Goal: Use online tool/utility: Utilize a website feature to perform a specific function

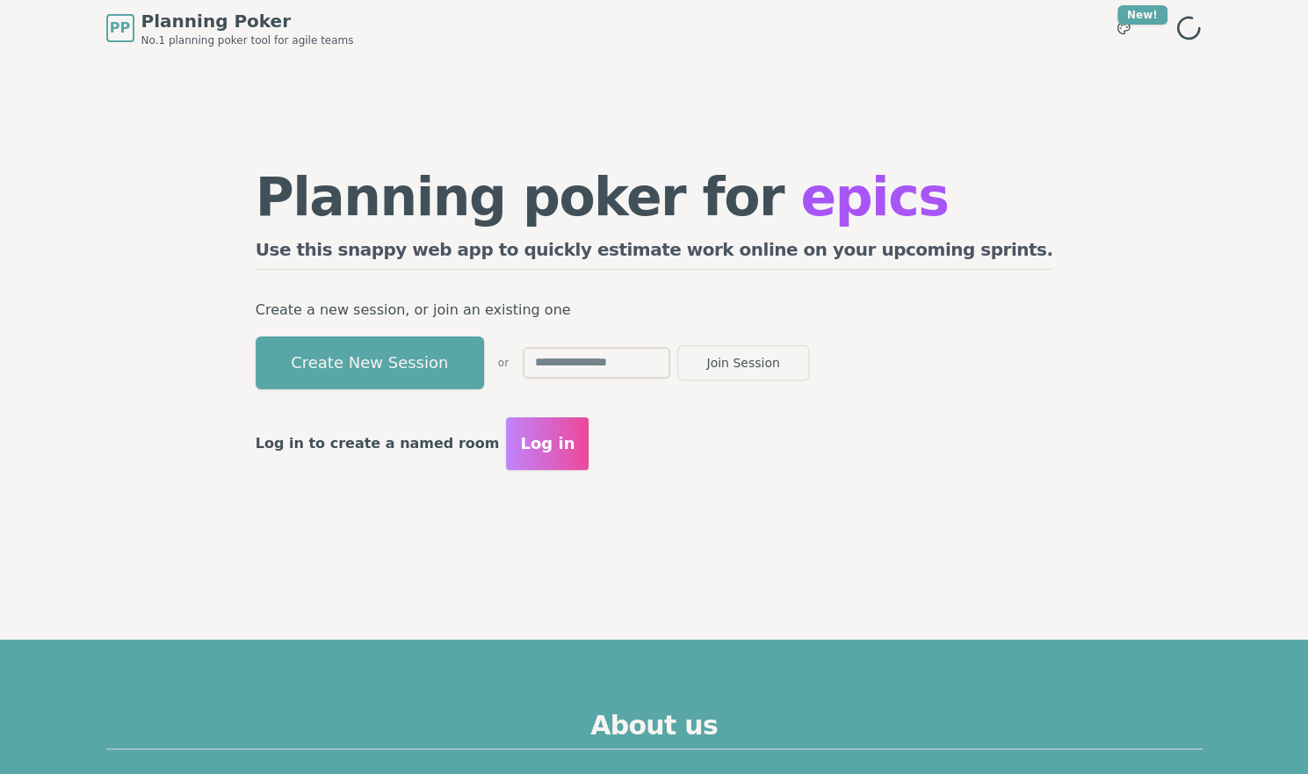
click at [484, 379] on button "Create New Session" at bounding box center [370, 362] width 228 height 53
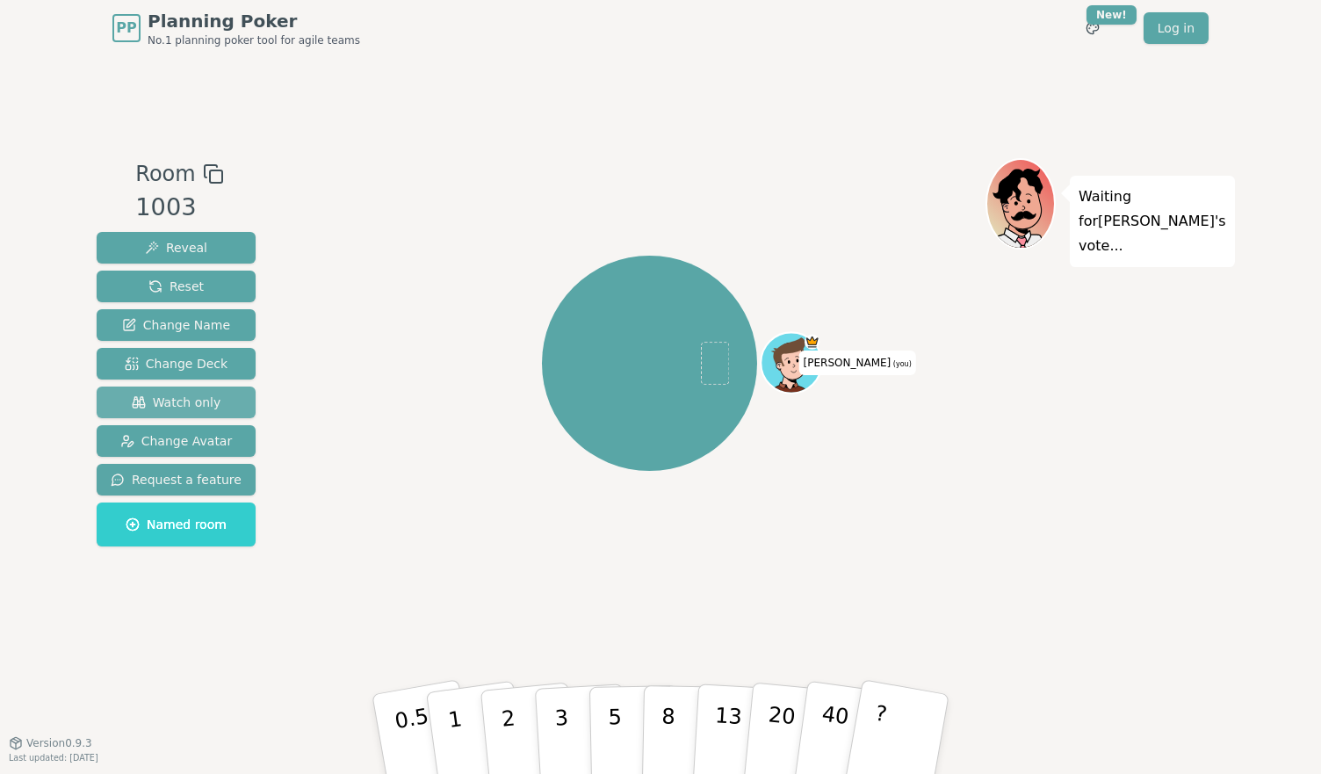
click at [174, 395] on span "Watch only" at bounding box center [177, 403] width 90 height 18
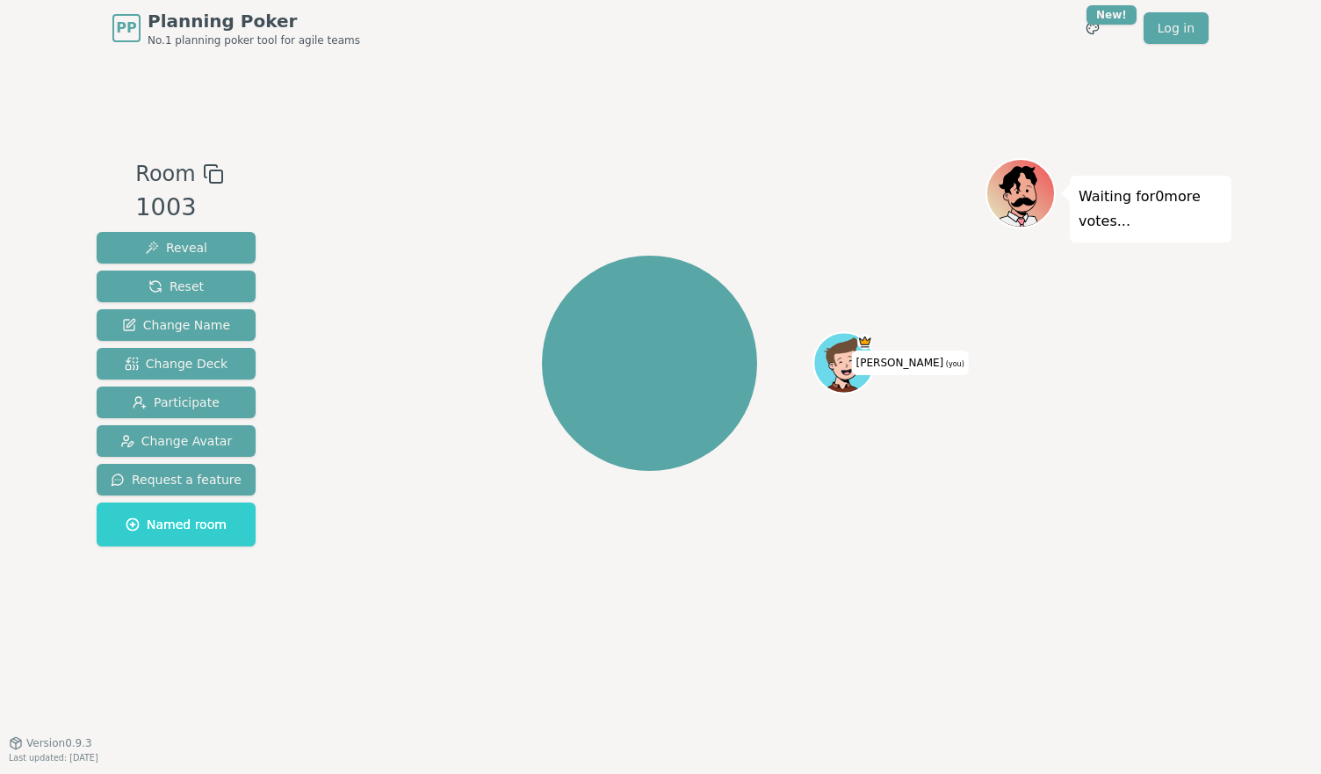
click at [206, 178] on icon at bounding box center [213, 173] width 21 height 21
click at [210, 170] on rect at bounding box center [216, 176] width 12 height 12
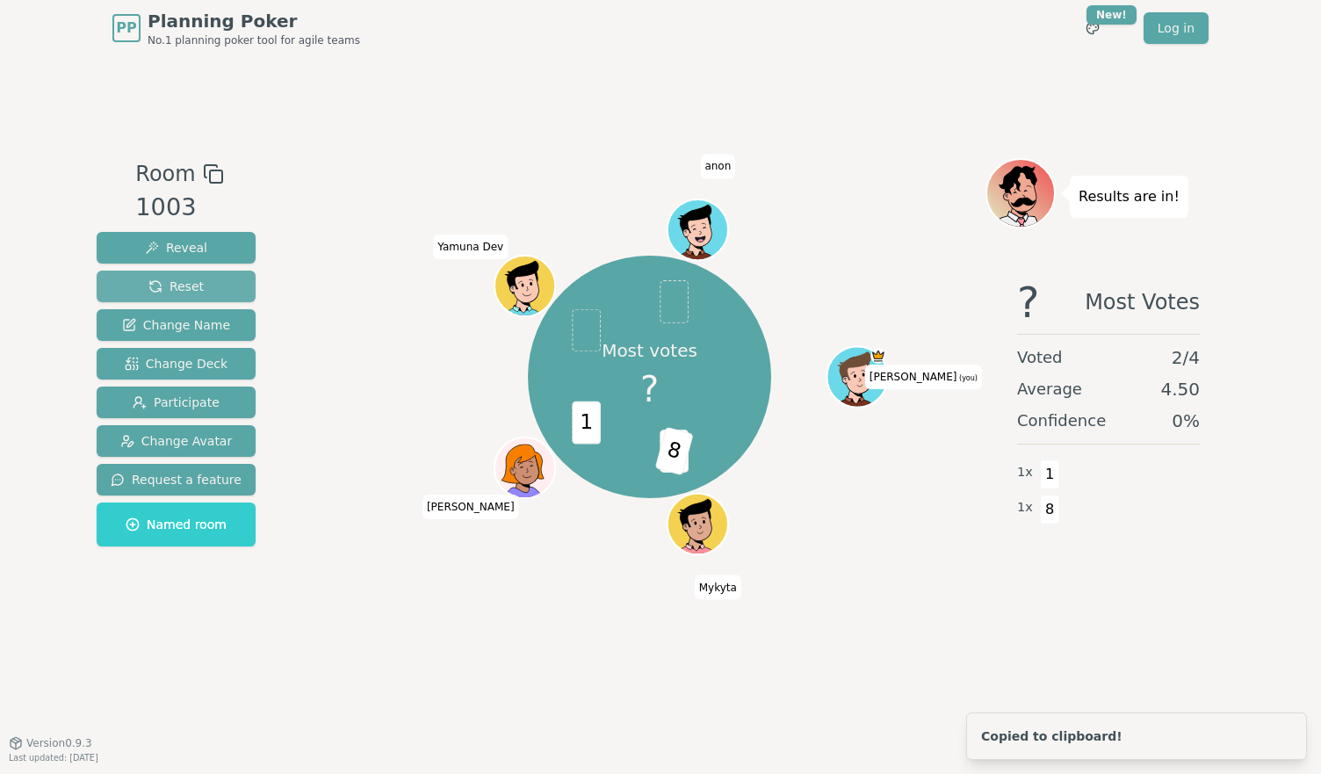
click at [191, 293] on span "Reset" at bounding box center [175, 287] width 55 height 18
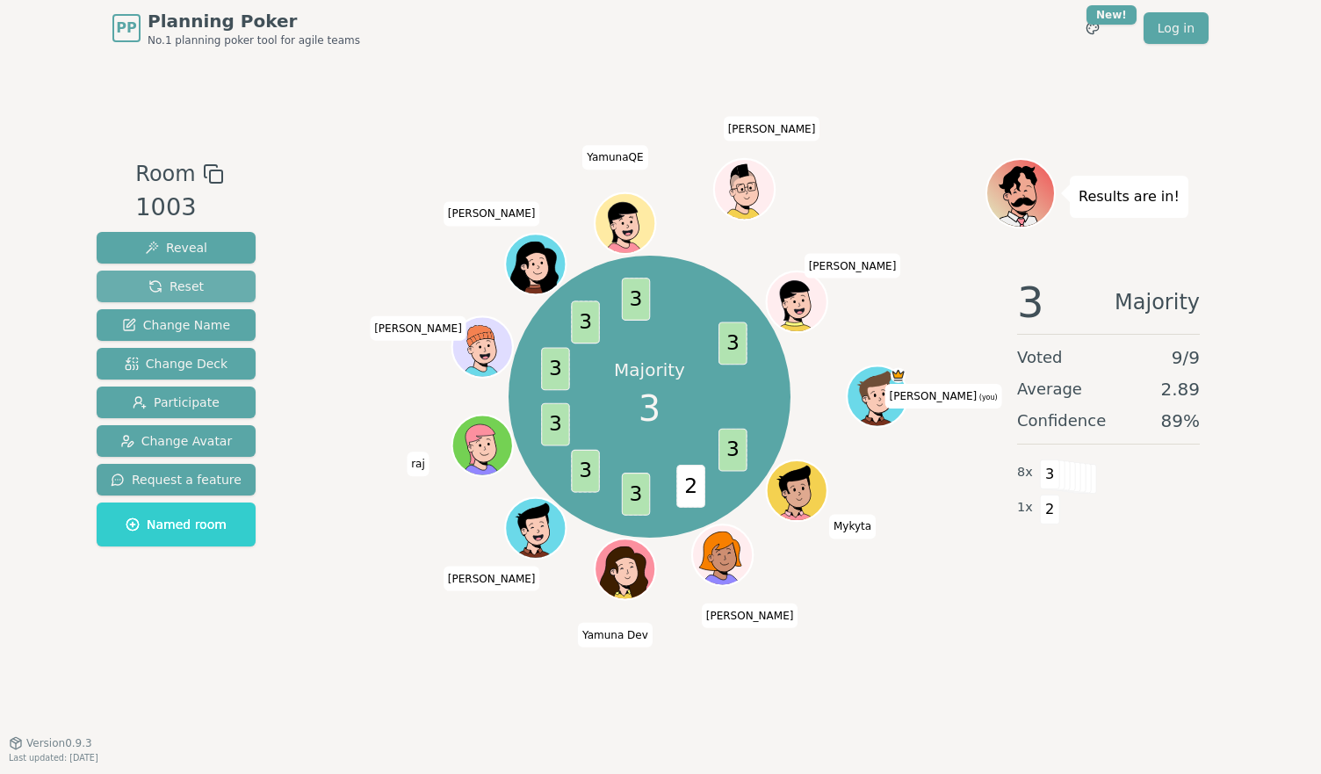
click at [209, 271] on button "Reset" at bounding box center [176, 287] width 159 height 32
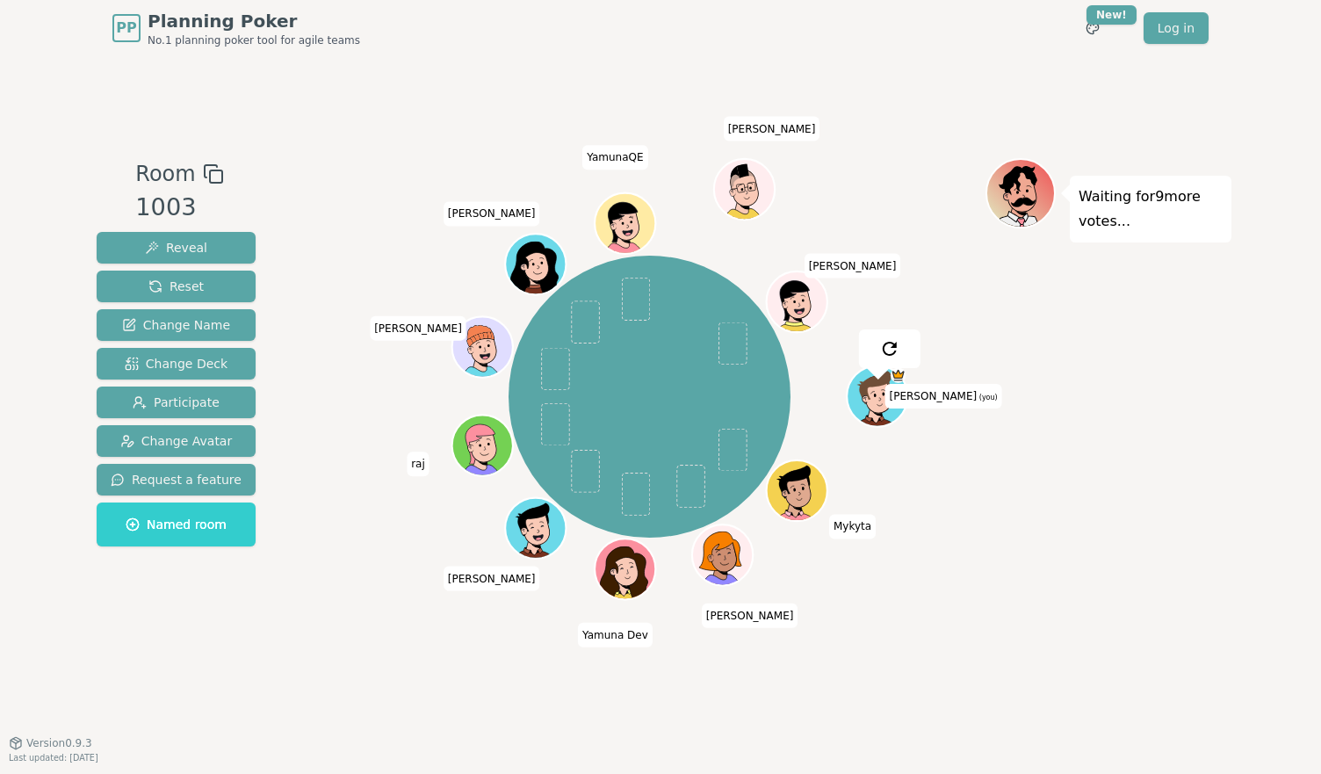
click at [330, 121] on div "Room 1003 Reveal Reset Change Name Change Deck Participate Change Avatar Reques…" at bounding box center [661, 399] width 1142 height 686
click at [210, 276] on button "Reset" at bounding box center [176, 287] width 159 height 32
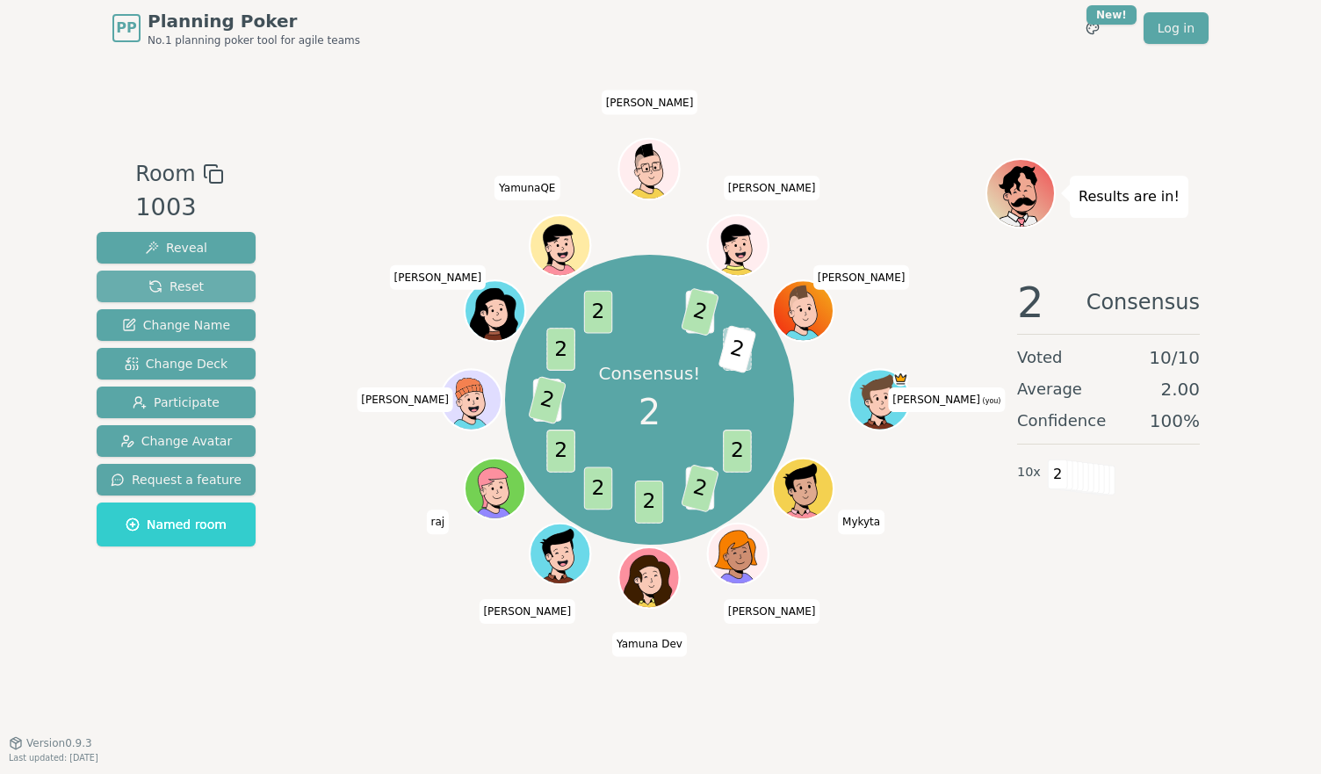
click at [192, 290] on span "Reset" at bounding box center [175, 287] width 55 height 18
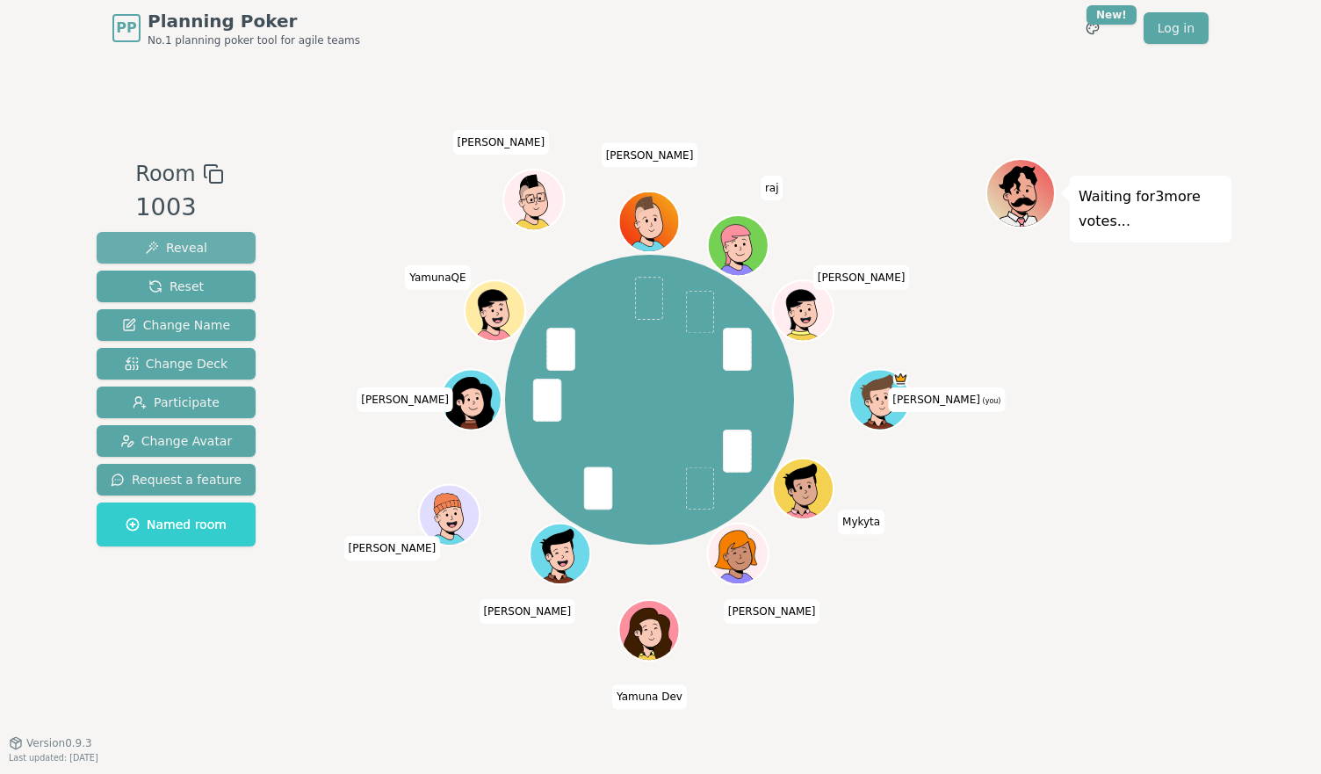
click at [208, 245] on button "Reveal" at bounding box center [176, 248] width 159 height 32
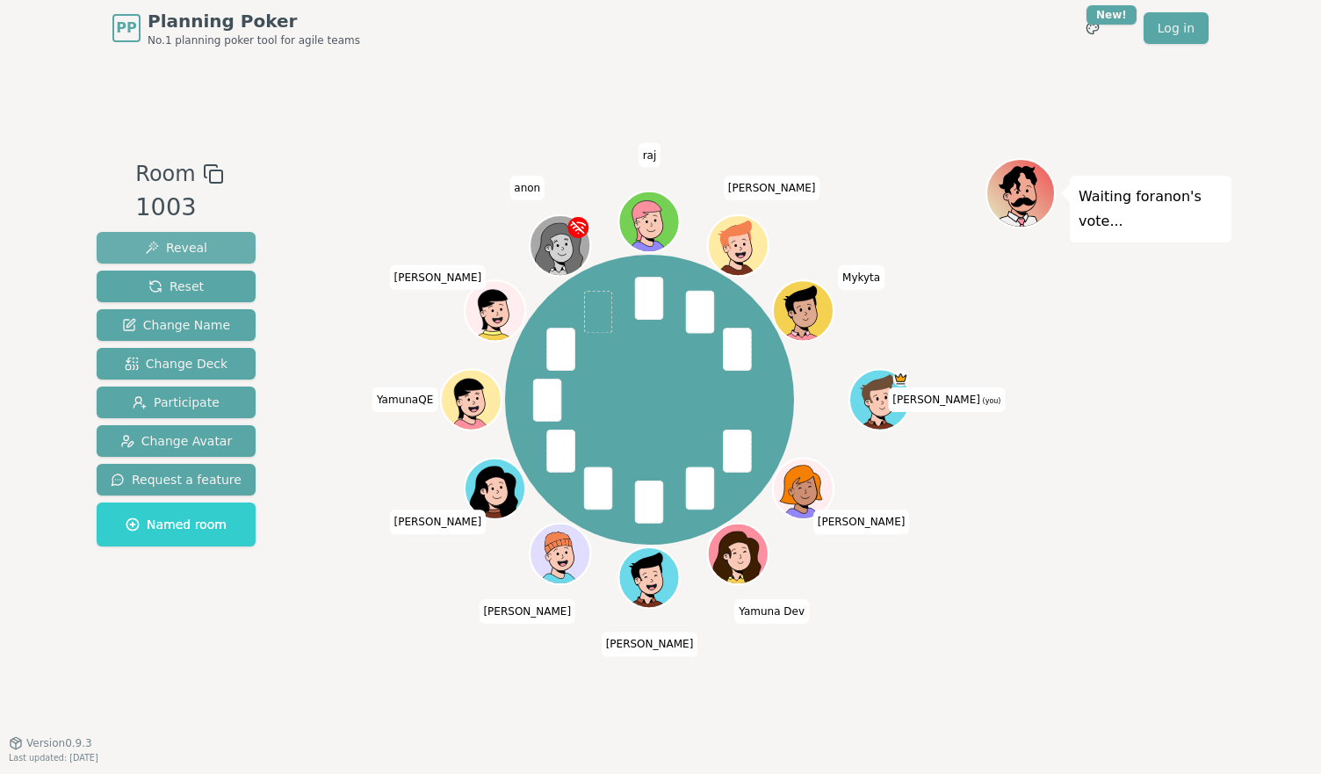
click at [151, 240] on span "Reveal" at bounding box center [176, 248] width 62 height 18
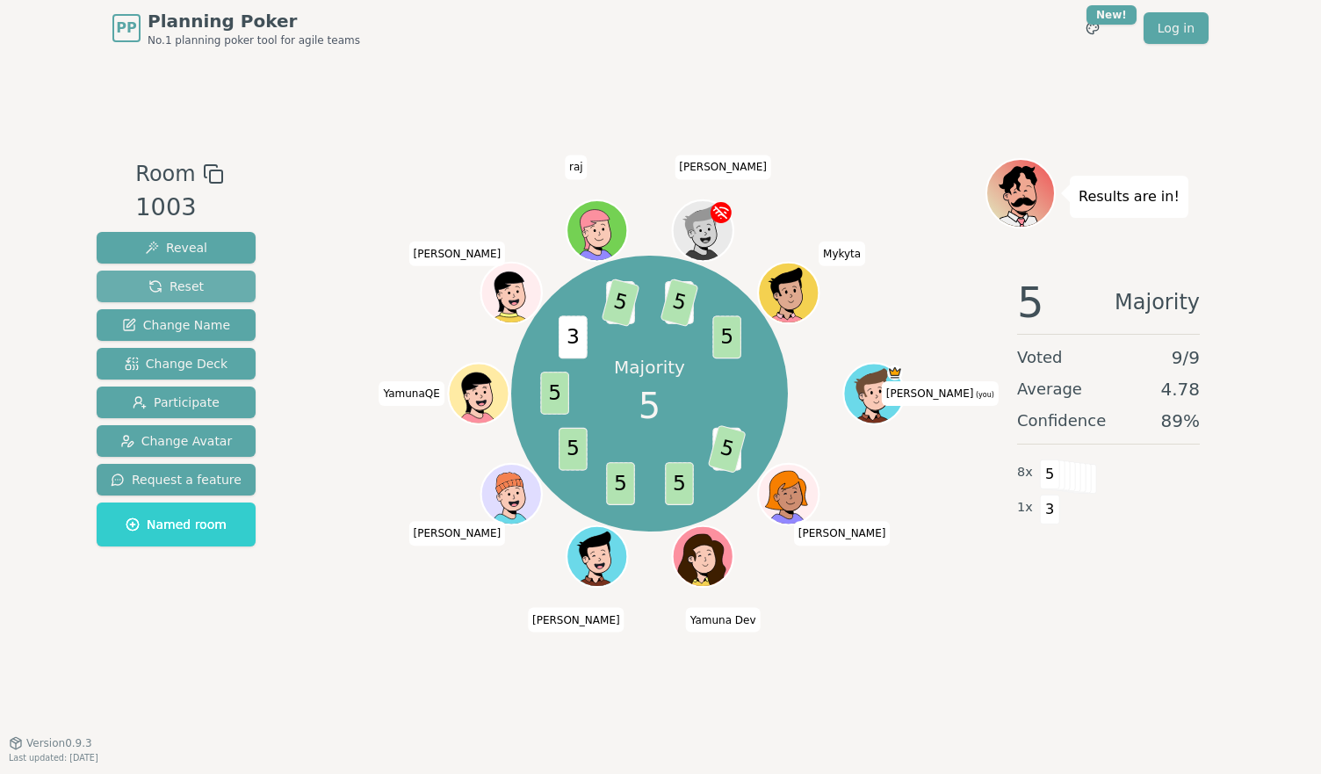
click at [192, 286] on span "Reset" at bounding box center [175, 287] width 55 height 18
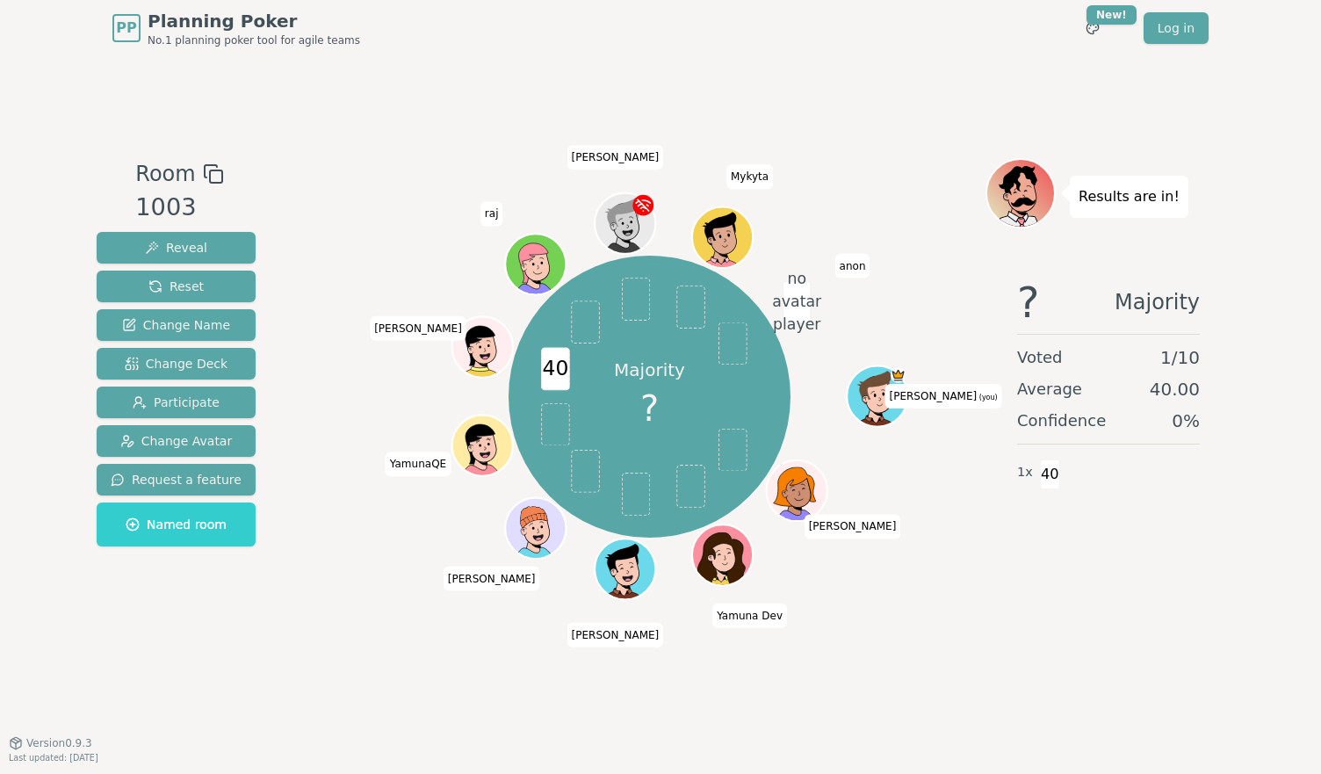
click at [157, 20] on span "Planning Poker" at bounding box center [254, 21] width 213 height 25
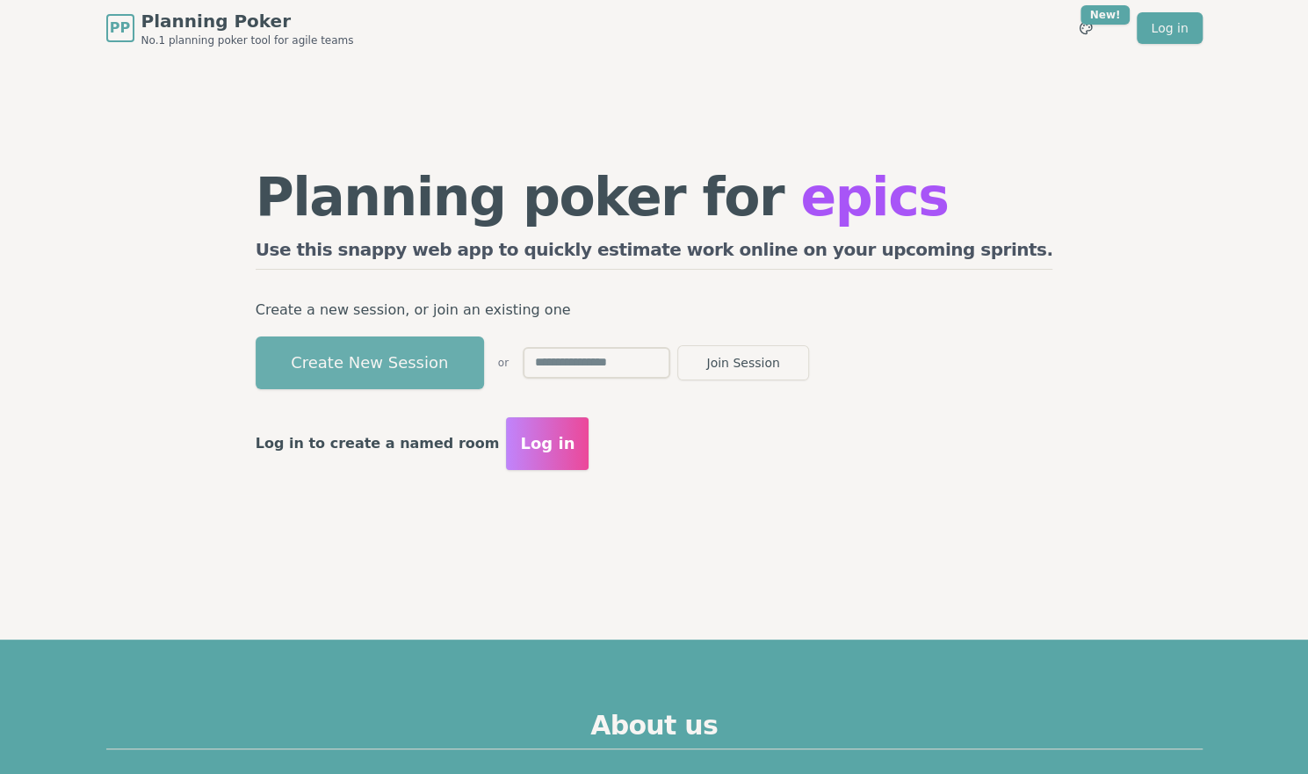
click at [440, 363] on button "Create New Session" at bounding box center [370, 362] width 228 height 53
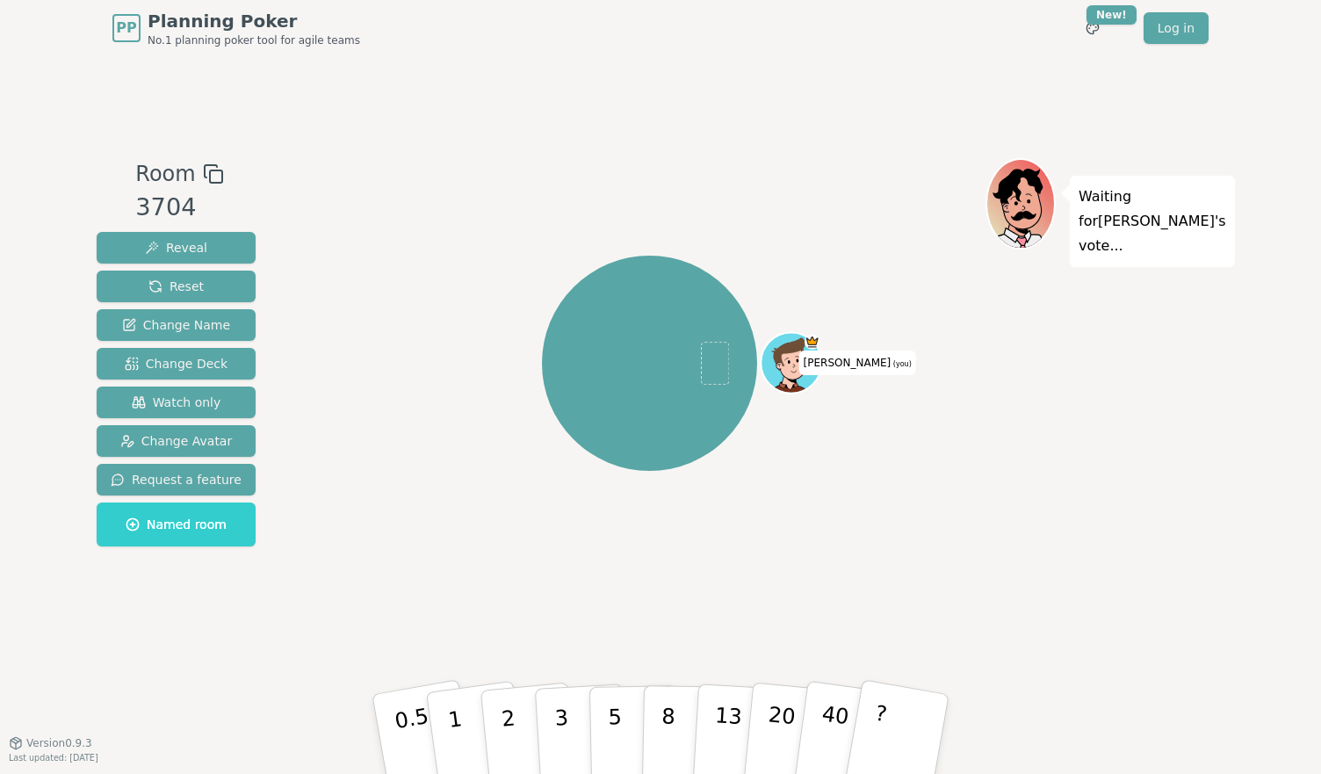
click at [213, 175] on rect at bounding box center [216, 176] width 12 height 12
click at [213, 178] on rect at bounding box center [216, 176] width 12 height 12
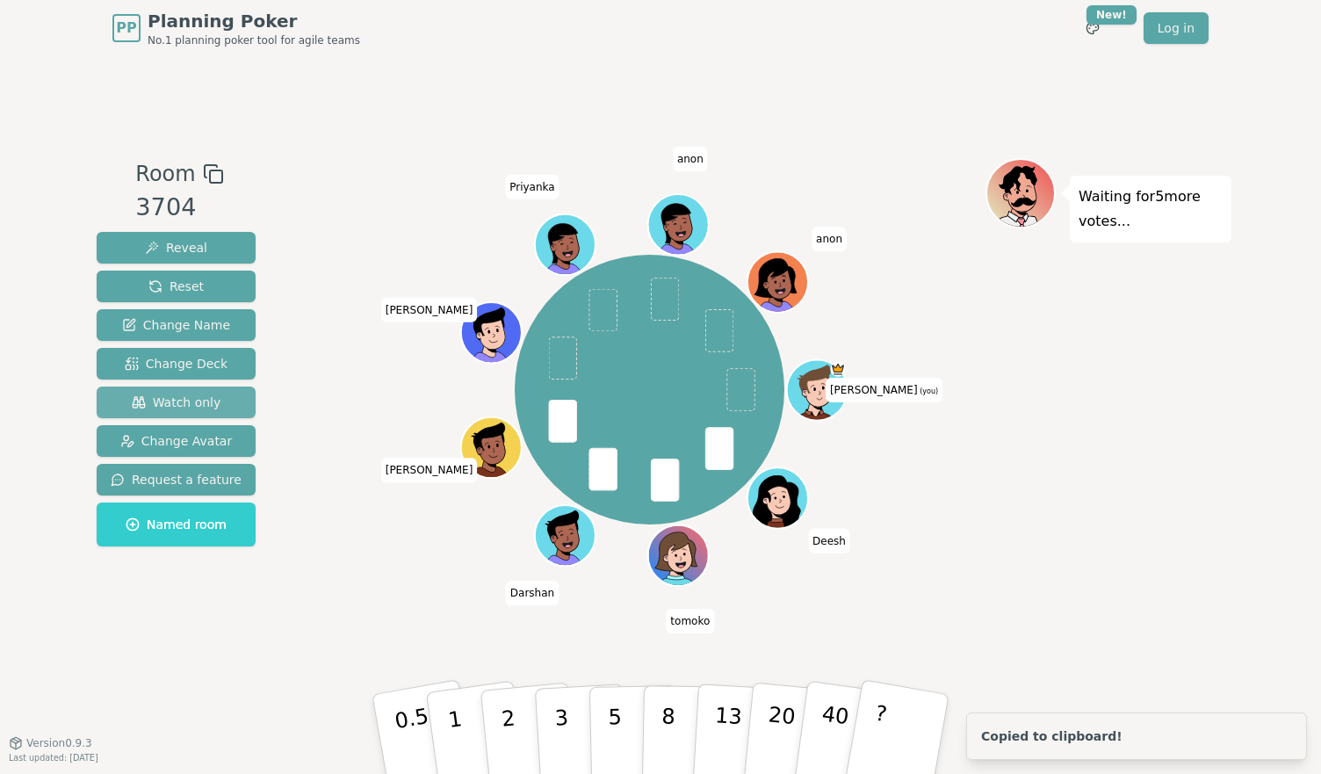
click at [173, 408] on span "Watch only" at bounding box center [177, 403] width 90 height 18
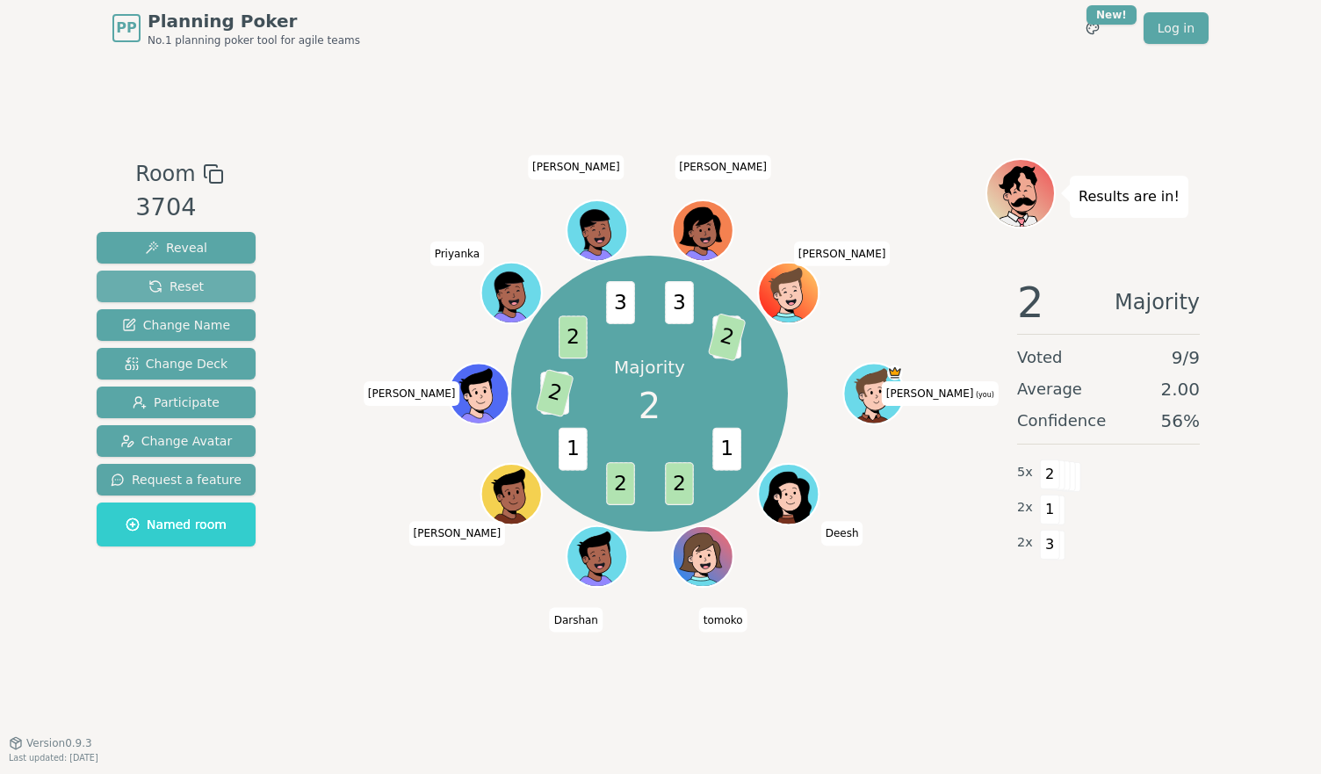
click at [157, 283] on span "Reset" at bounding box center [175, 287] width 55 height 18
click at [198, 279] on button "Reset" at bounding box center [176, 287] width 159 height 32
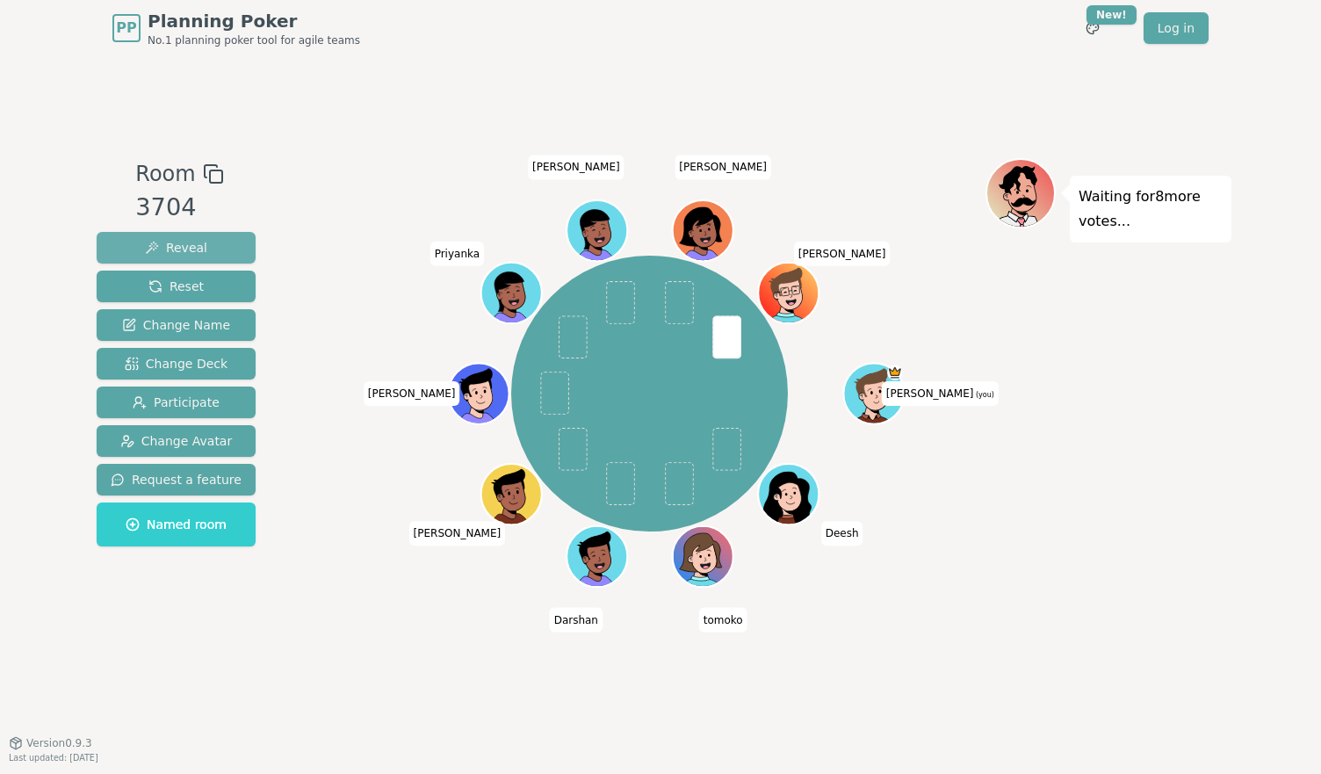
click at [214, 238] on button "Reveal" at bounding box center [176, 248] width 159 height 32
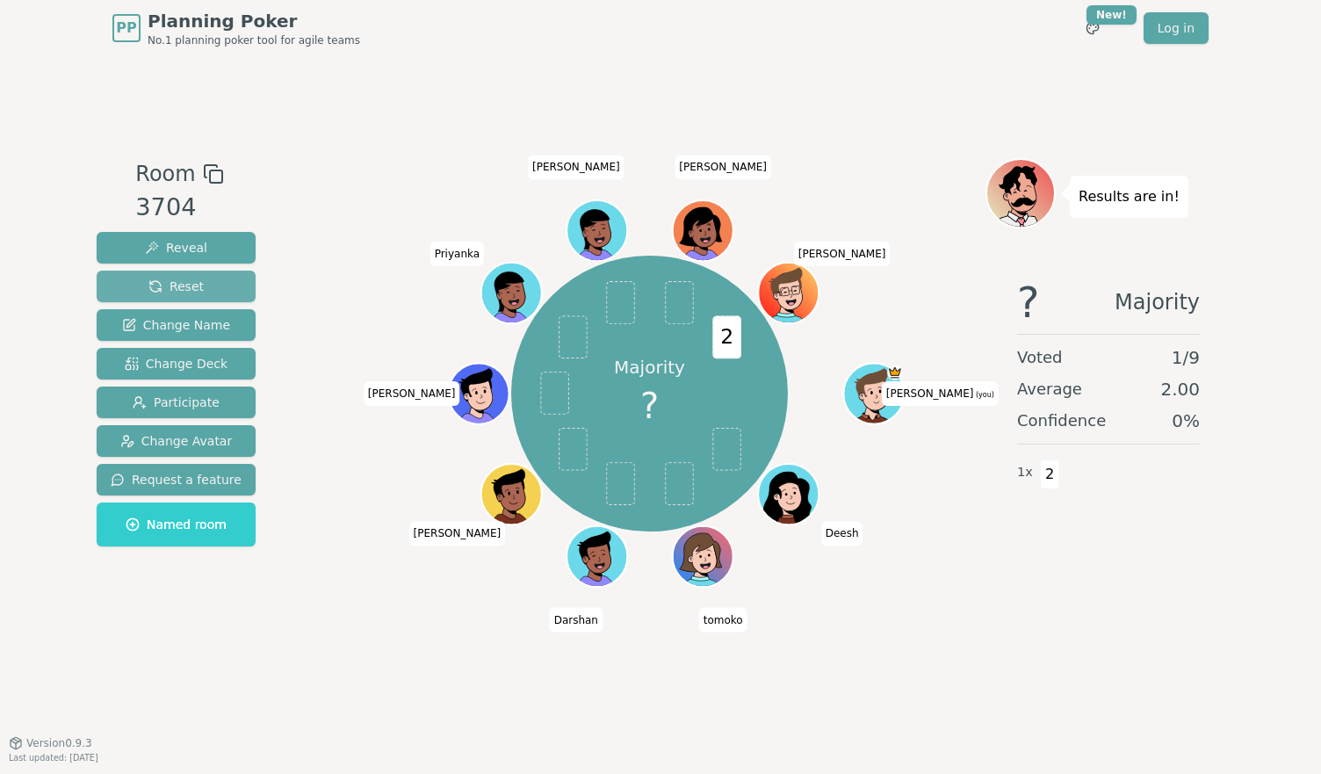
click at [148, 294] on span "Reset" at bounding box center [175, 287] width 55 height 18
